Goal: Information Seeking & Learning: Learn about a topic

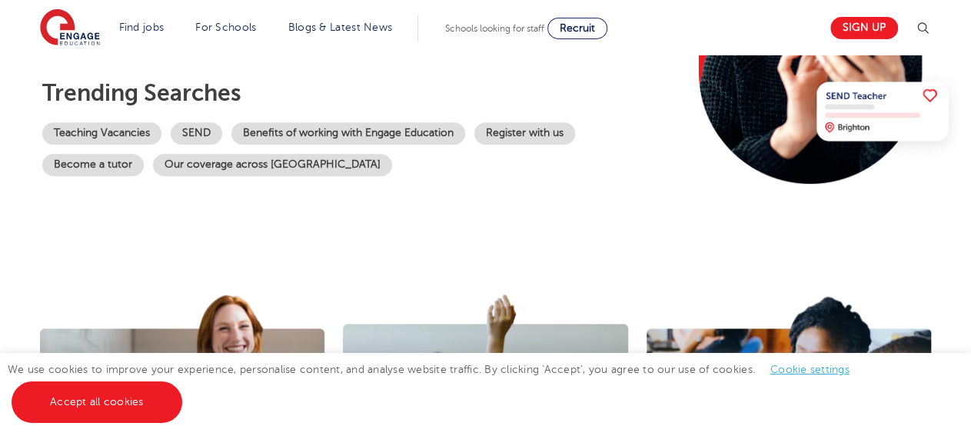
scroll to position [320, 0]
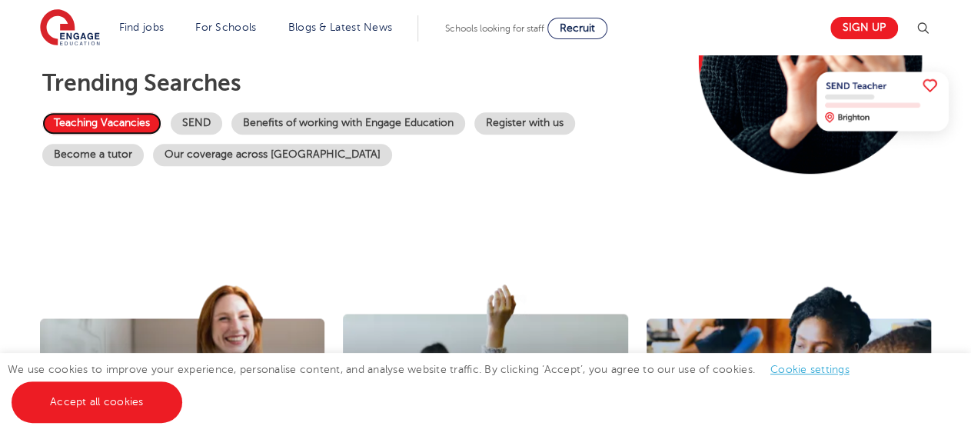
click at [120, 116] on link "Teaching Vacancies" at bounding box center [101, 123] width 119 height 22
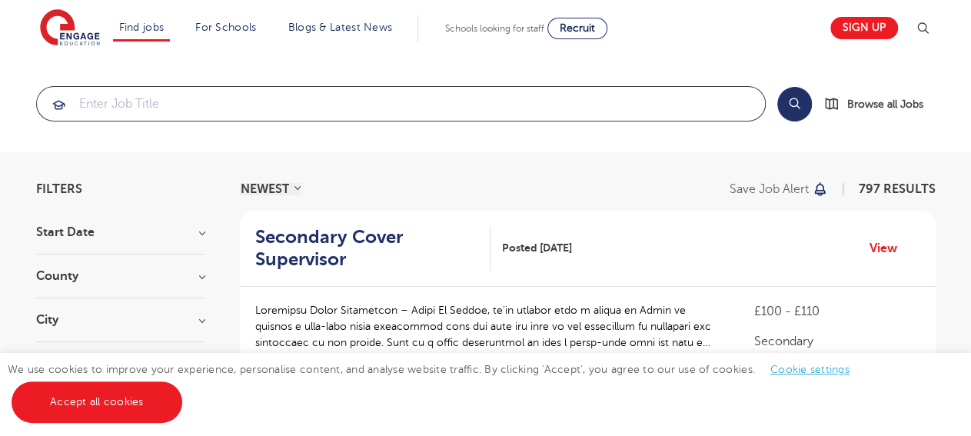
click at [304, 106] on input "search" at bounding box center [401, 104] width 728 height 34
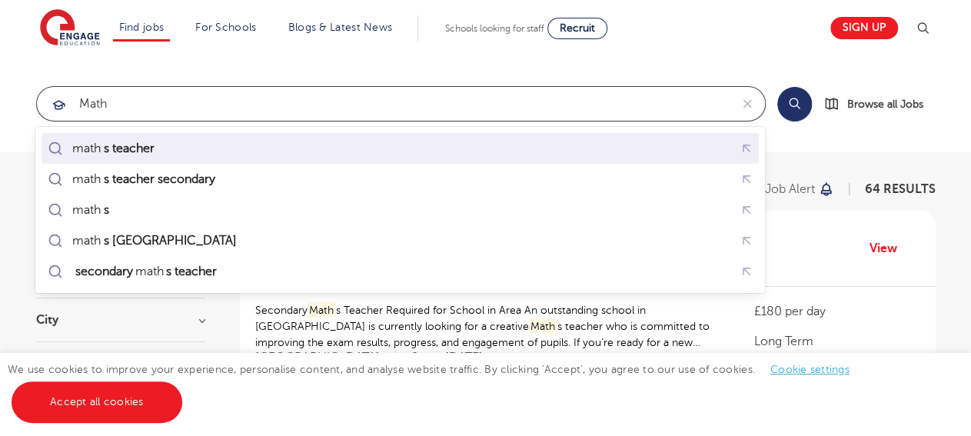
click at [273, 137] on div "math s teacher" at bounding box center [400, 149] width 711 height 24
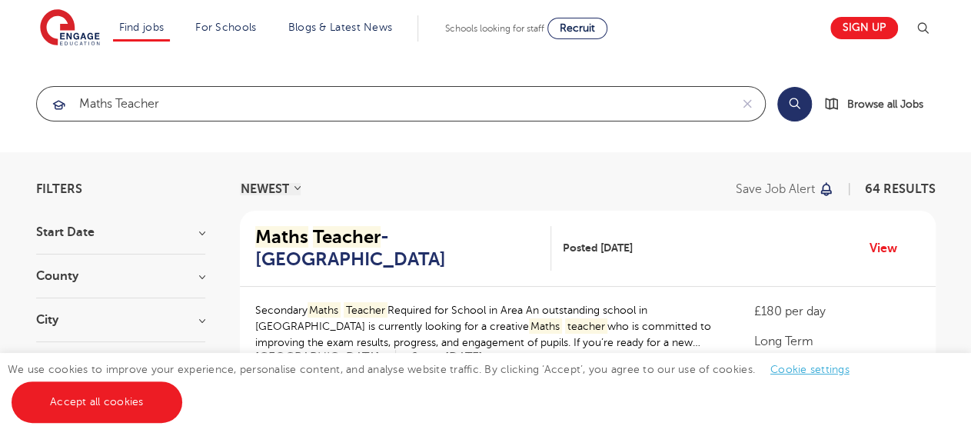
click at [76, 102] on input "maths teacher" at bounding box center [383, 104] width 692 height 34
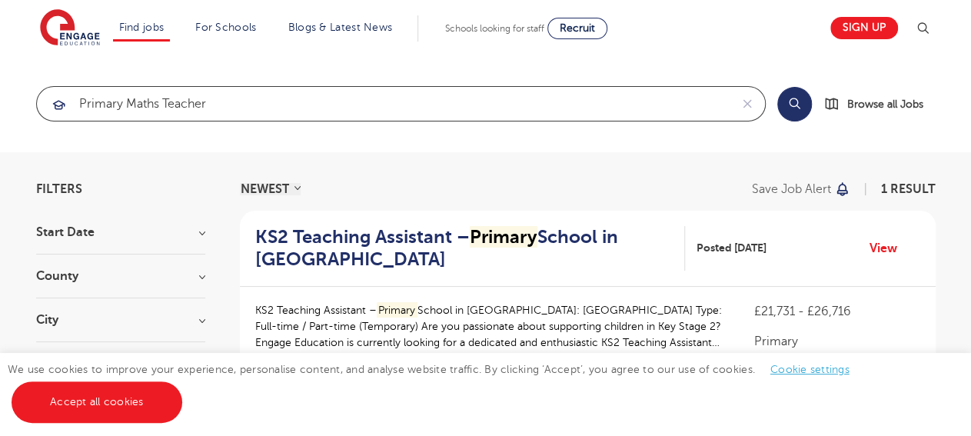
type input "primary maths teacher"
click button "Submit" at bounding box center [0, 0] width 0 height 0
